Goal: Transaction & Acquisition: Purchase product/service

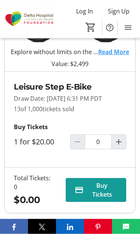
scroll to position [374, 0]
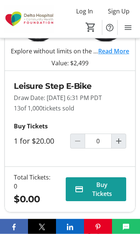
click at [118, 146] on mat-icon "Increment by one" at bounding box center [118, 141] width 9 height 9
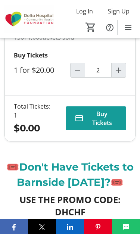
type input "1"
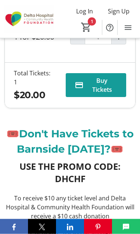
scroll to position [479, 0]
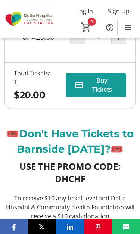
click at [109, 94] on span "Buy Tickets" at bounding box center [102, 85] width 31 height 18
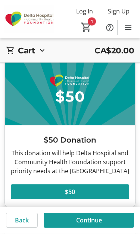
scroll to position [383, 0]
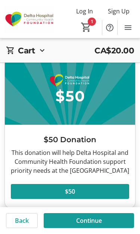
click at [86, 202] on span "Continue" at bounding box center [89, 220] width 26 height 9
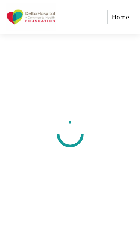
select select "CA"
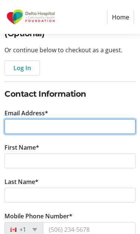
click at [117, 129] on input "Email Address*" at bounding box center [69, 127] width 131 height 15
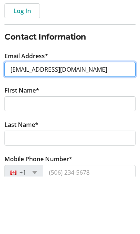
type input "[EMAIL_ADDRESS][DOMAIN_NAME]"
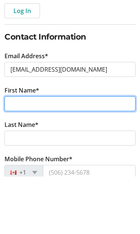
click at [20, 154] on input "First Name*" at bounding box center [69, 161] width 131 height 15
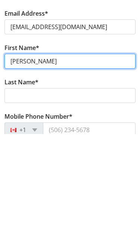
type input "[PERSON_NAME]"
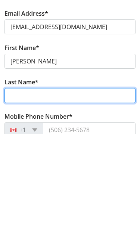
click at [21, 188] on input "Last Name*" at bounding box center [69, 195] width 131 height 15
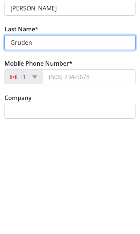
scroll to position [128, 0]
type input "Gruden"
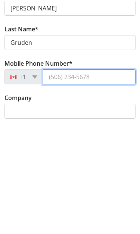
click at [80, 183] on input "Mobile Phone Number*" at bounding box center [89, 190] width 93 height 15
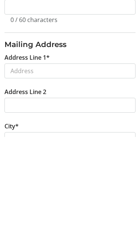
scroll to position [252, 0]
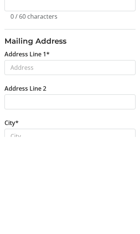
type input "[PHONE_NUMBER]"
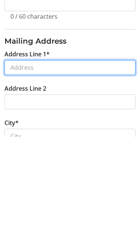
click at [13, 157] on input "Address Line 1*" at bounding box center [69, 164] width 131 height 15
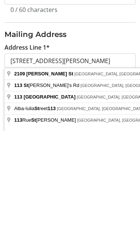
type input "[STREET_ADDRESS][PERSON_NAME]"
type input "[GEOGRAPHIC_DATA]"
select select "BC"
type input "V3C 6J4"
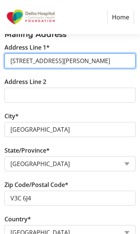
click at [7, 58] on input "[STREET_ADDRESS][PERSON_NAME]" at bounding box center [69, 60] width 131 height 15
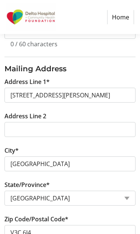
scroll to position [325, 0]
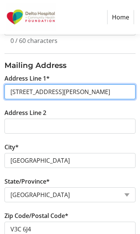
click at [9, 95] on input "[STREET_ADDRESS][PERSON_NAME]" at bounding box center [69, 92] width 131 height 15
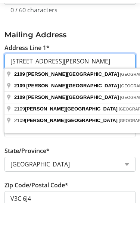
click at [10, 85] on input "[STREET_ADDRESS][PERSON_NAME]" at bounding box center [69, 92] width 131 height 15
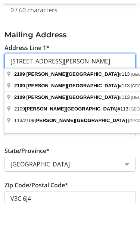
type input "[STREET_ADDRESS][PERSON_NAME]"
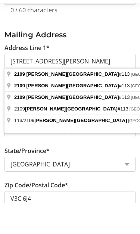
click at [132, 60] on h3 "Mailing Address" at bounding box center [69, 65] width 131 height 11
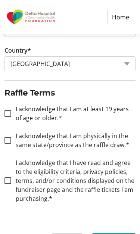
scroll to position [525, 0]
click at [5, 112] on input "I acknowledge that I am at least 19 years of age or older.*" at bounding box center [7, 113] width 7 height 7
checkbox input "true"
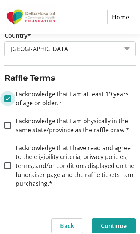
scroll to position [544, 0]
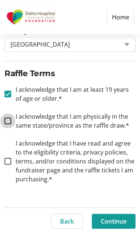
click at [9, 121] on input "I acknowledge that I am physically in the same state/province as the raffle dra…" at bounding box center [7, 121] width 7 height 7
checkbox input "true"
click at [9, 162] on input "I acknowledge that I have read and agree to the eligibility criteria, privacy p…" at bounding box center [7, 161] width 7 height 7
checkbox input "true"
click at [108, 202] on span "Continue" at bounding box center [114, 221] width 26 height 9
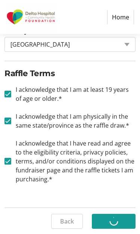
scroll to position [0, 0]
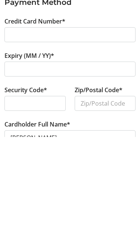
scroll to position [69, 0]
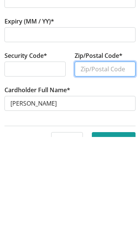
click at [121, 159] on input "Zip/Postal Code*" at bounding box center [105, 166] width 61 height 15
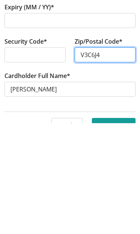
scroll to position [85, 0]
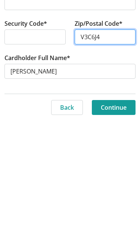
type input "V3C6J4"
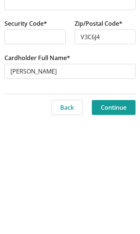
click at [124, 202] on span "Continue" at bounding box center [114, 221] width 26 height 9
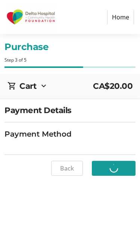
scroll to position [0, 0]
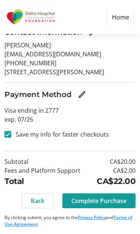
scroll to position [215, 0]
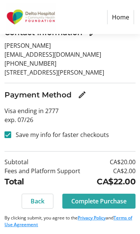
click at [107, 201] on span "Complete Purchase" at bounding box center [98, 201] width 55 height 9
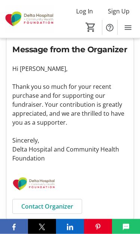
scroll to position [389, 0]
